Goal: Check status: Check status

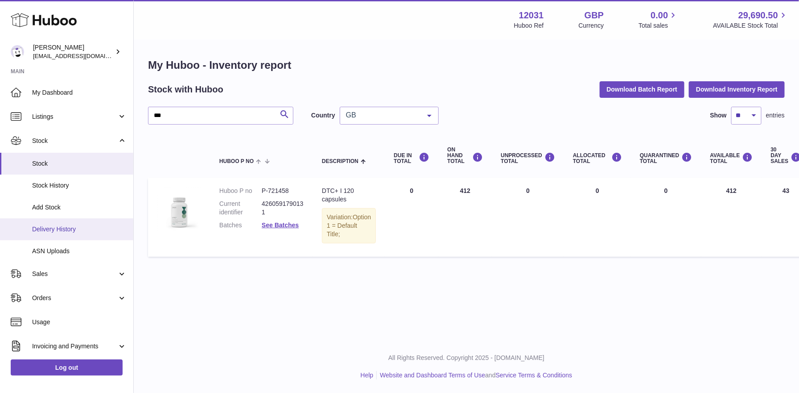
click at [45, 235] on link "Delivery History" at bounding box center [66, 229] width 133 height 22
click at [68, 228] on span "Delivery History" at bounding box center [79, 229] width 95 height 8
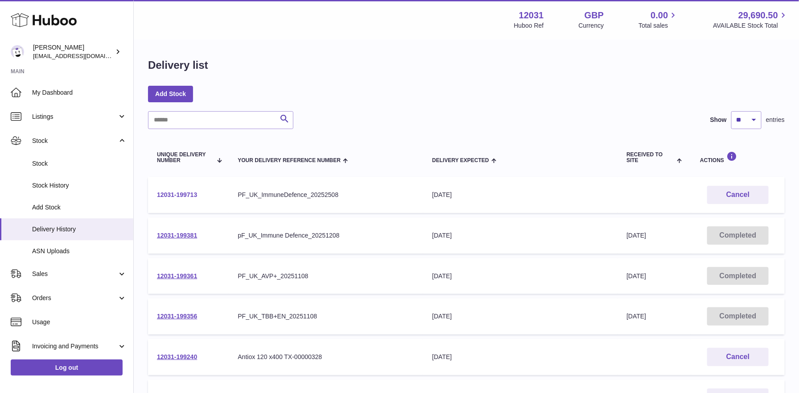
click at [188, 192] on link "12031-199713" at bounding box center [177, 194] width 40 height 7
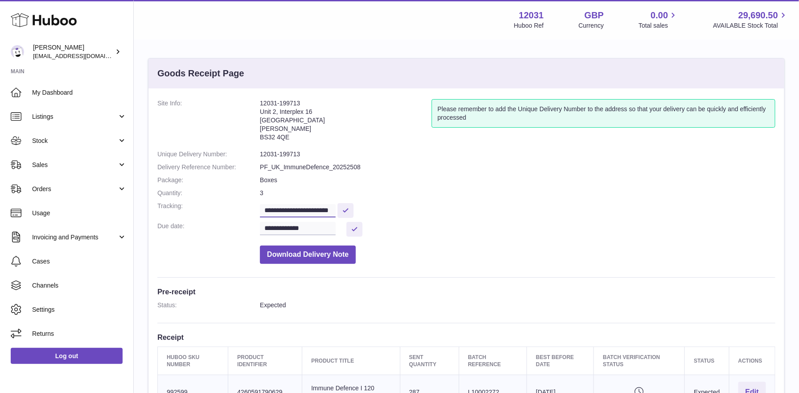
scroll to position [0, 12]
drag, startPoint x: 306, startPoint y: 208, endPoint x: 382, endPoint y: 213, distance: 75.6
click at [382, 213] on dd "**********" at bounding box center [518, 210] width 516 height 16
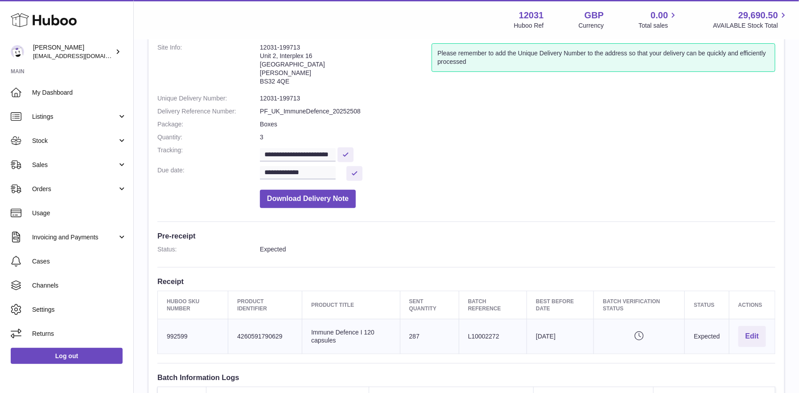
scroll to position [56, 0]
